Goal: Communication & Community: Answer question/provide support

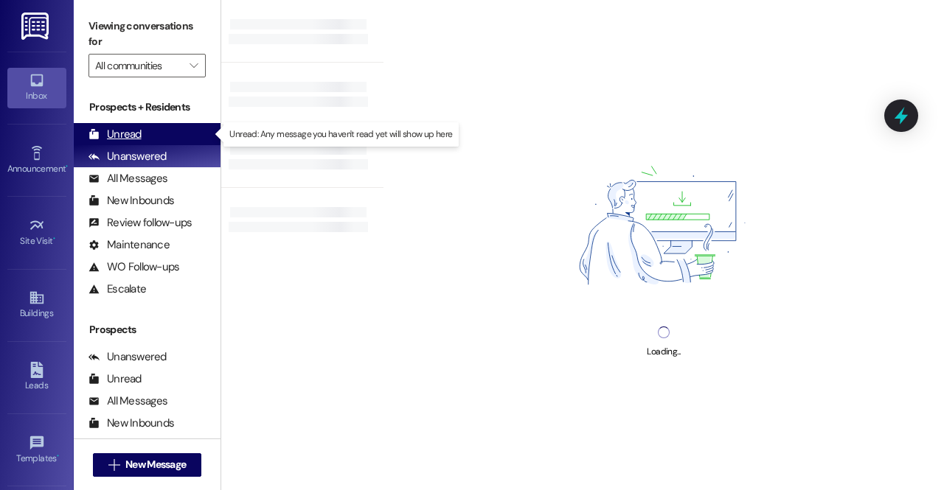
click at [159, 130] on div "Unread (0)" at bounding box center [147, 134] width 147 height 22
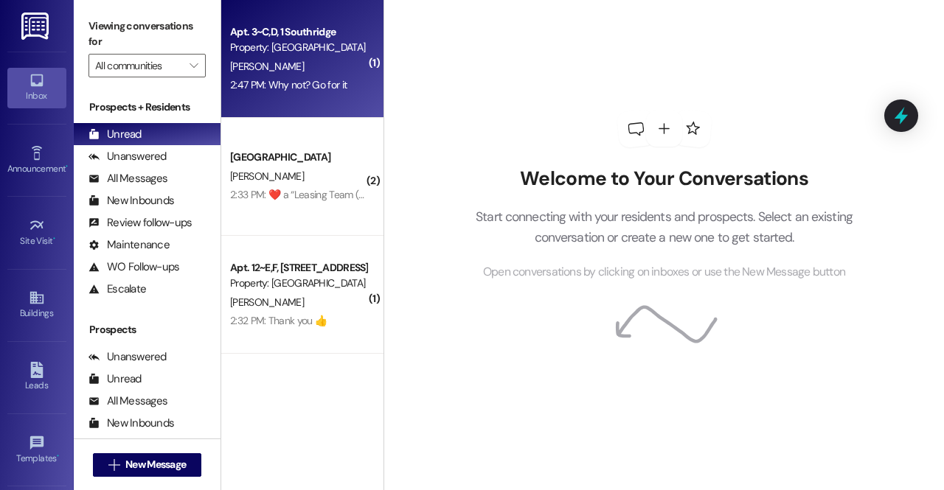
click at [333, 91] on div "2:47 PM: Why not? Go for it 2:47 PM: Why not? Go for it" at bounding box center [288, 84] width 116 height 13
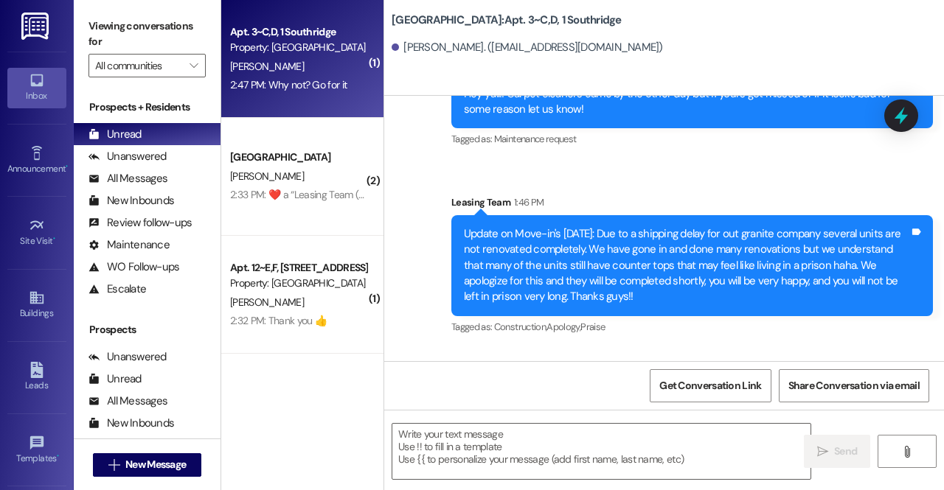
scroll to position [65305, 0]
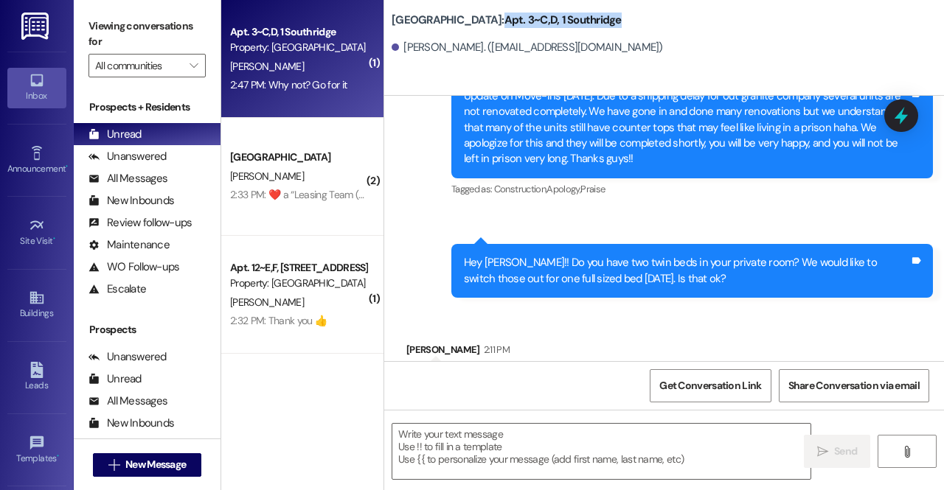
drag, startPoint x: 577, startPoint y: 17, endPoint x: 451, endPoint y: 21, distance: 125.4
click at [451, 21] on div "Southridge: Apt. 3~C,D, 1 Southridge" at bounding box center [539, 20] width 295 height 18
click at [469, 42] on div "[PERSON_NAME]. ([EMAIL_ADDRESS][DOMAIN_NAME])" at bounding box center [527, 47] width 271 height 15
